Goal: Find specific page/section: Find specific page/section

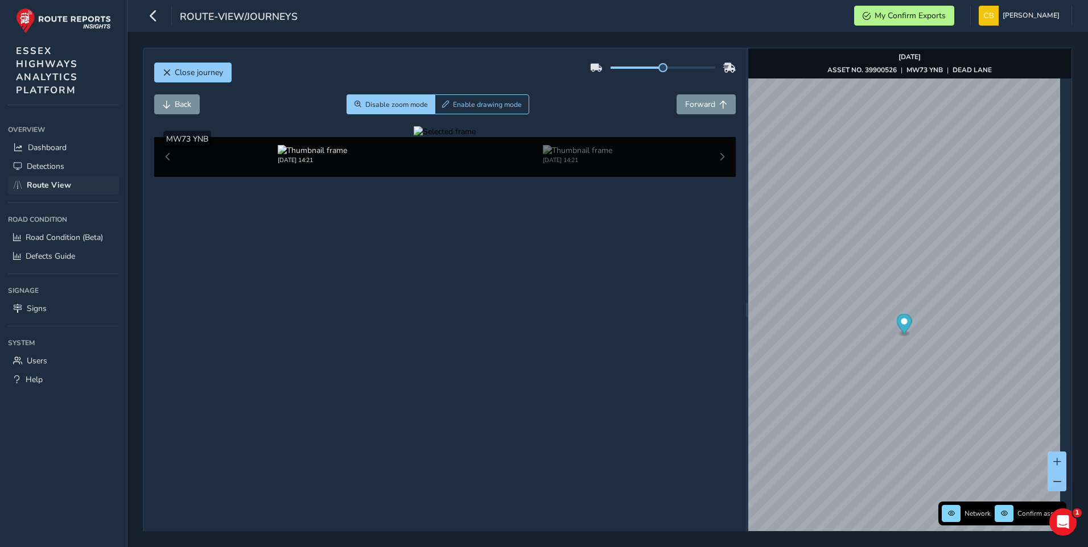
scroll to position [40, 0]
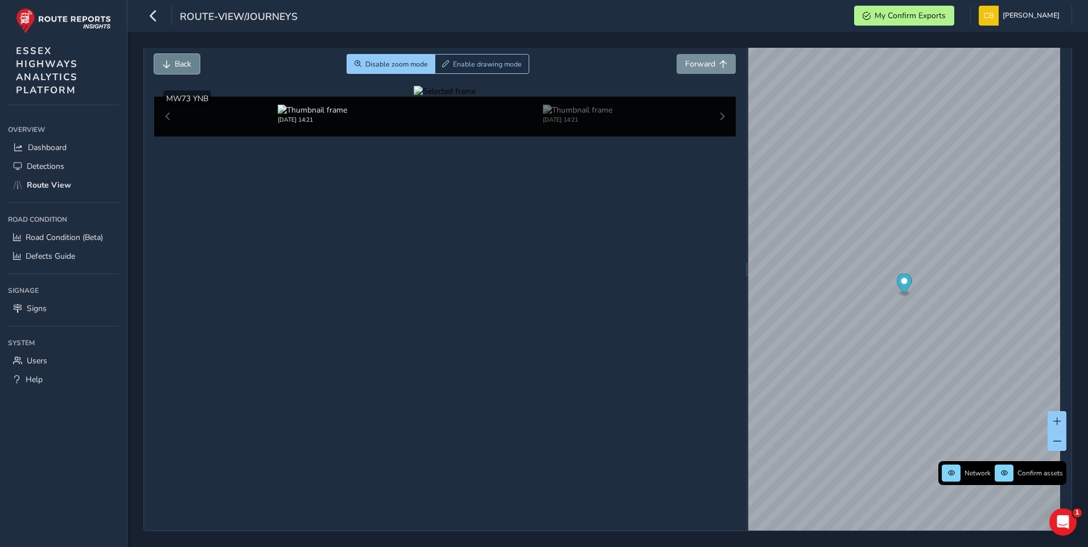
click at [175, 64] on span "Back" at bounding box center [183, 64] width 16 height 11
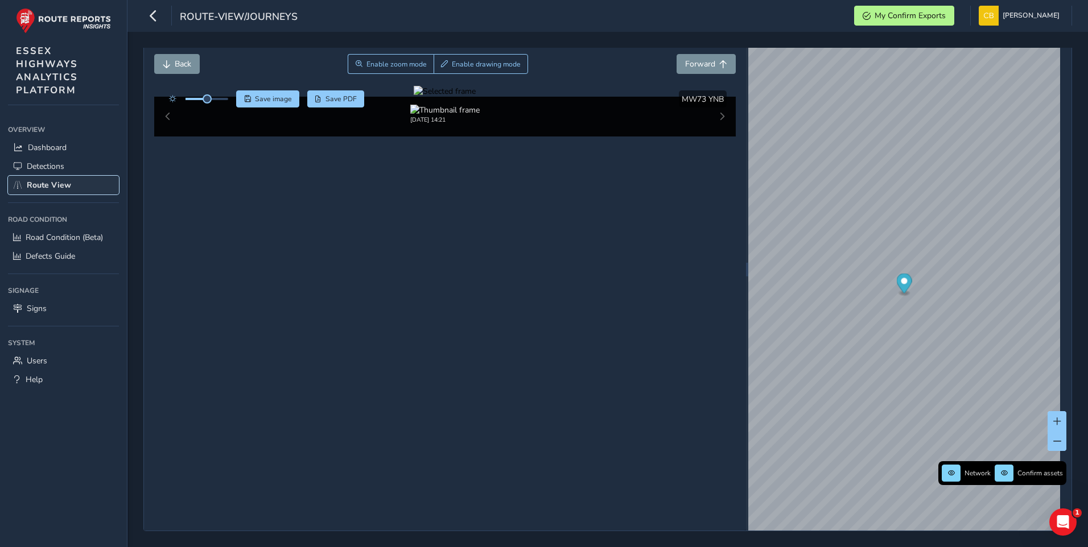
click at [55, 180] on span "Route View" at bounding box center [49, 185] width 44 height 11
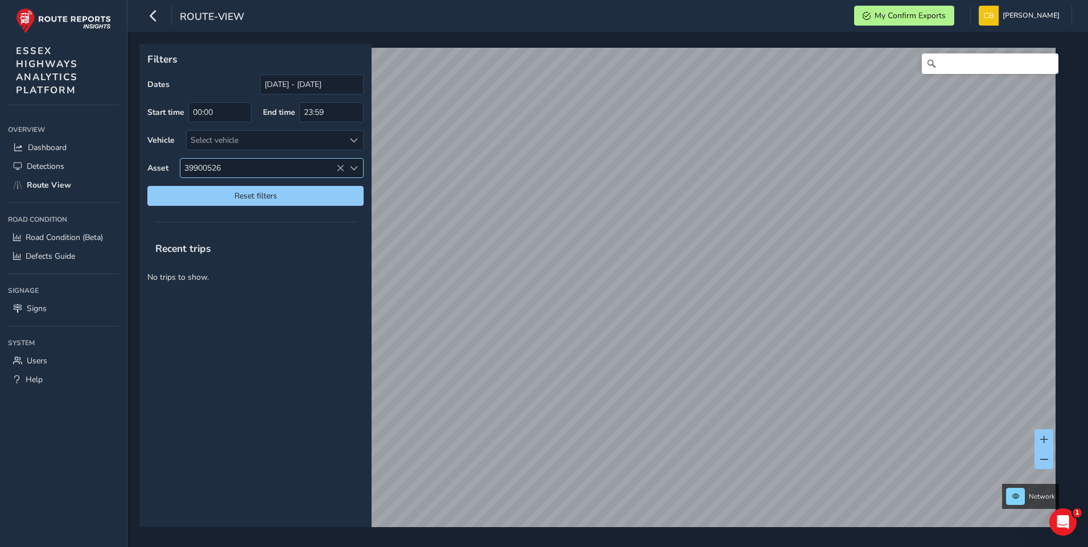
click at [258, 166] on span "39900526" at bounding box center [262, 168] width 164 height 19
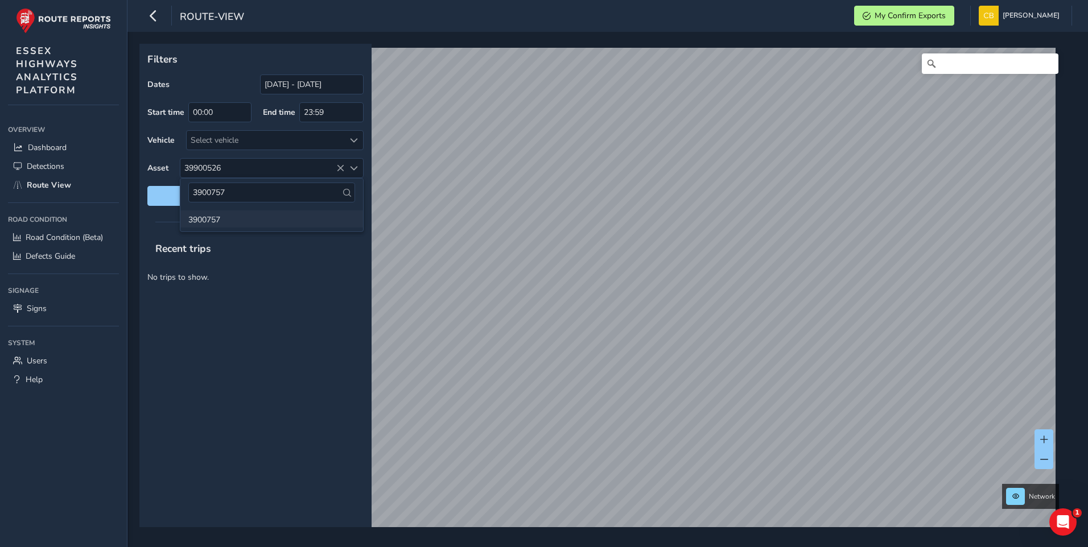
type input "3900757"
click at [223, 217] on li "3900757" at bounding box center [271, 219] width 183 height 17
click at [0, 0] on div "x Available inspection trips: [DATE] 12:53" at bounding box center [0, 0] width 0 height 0
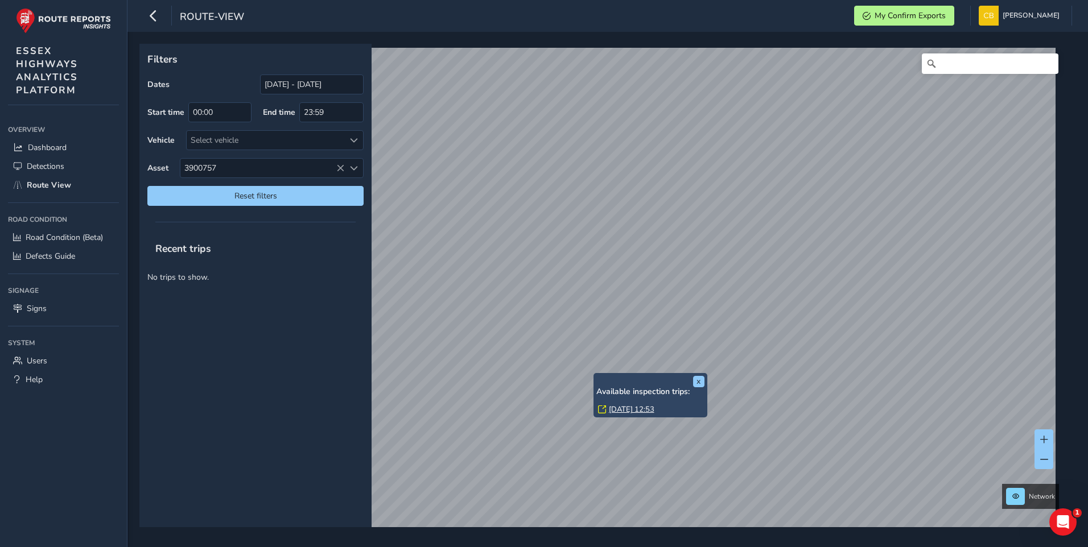
click at [620, 408] on link "[DATE] 12:53" at bounding box center [632, 410] width 46 height 10
